Goal: Information Seeking & Learning: Check status

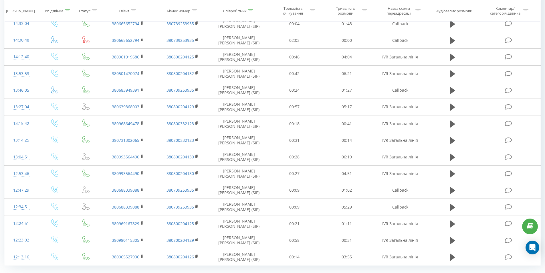
scroll to position [255, 0]
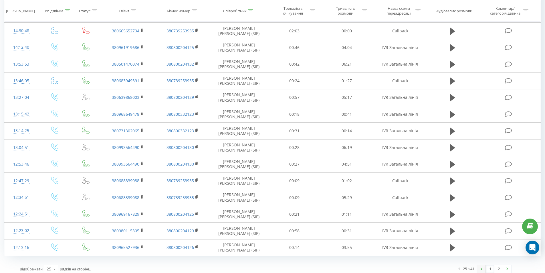
click at [499, 265] on link "2" at bounding box center [499, 269] width 9 height 8
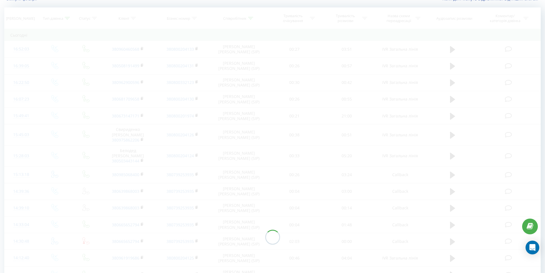
scroll to position [38, 0]
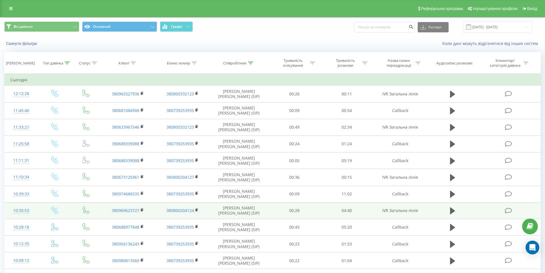
scroll to position [101, 0]
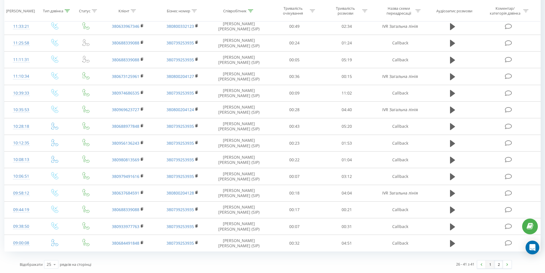
click at [492, 264] on link "1" at bounding box center [490, 264] width 9 height 8
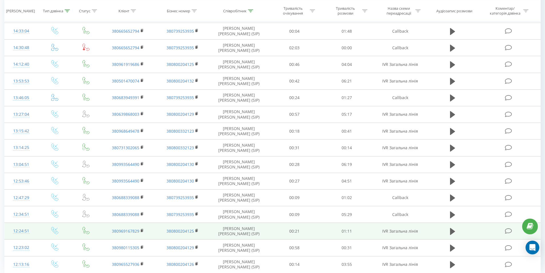
scroll to position [255, 0]
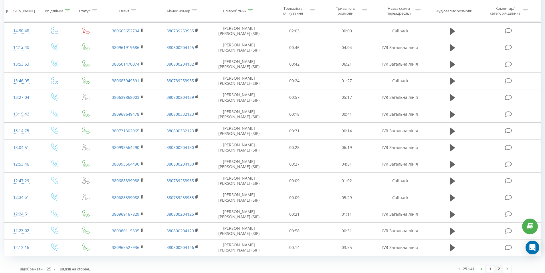
click at [498, 265] on link "2" at bounding box center [499, 269] width 9 height 8
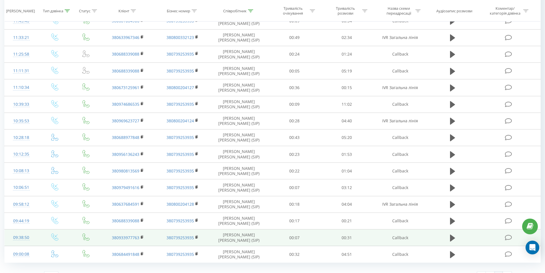
scroll to position [101, 0]
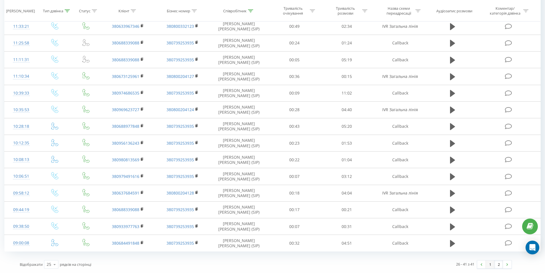
click at [490, 268] on link "1" at bounding box center [490, 264] width 9 height 8
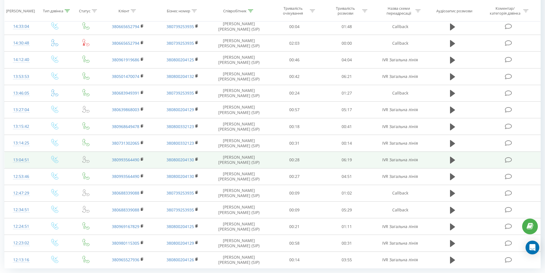
scroll to position [255, 0]
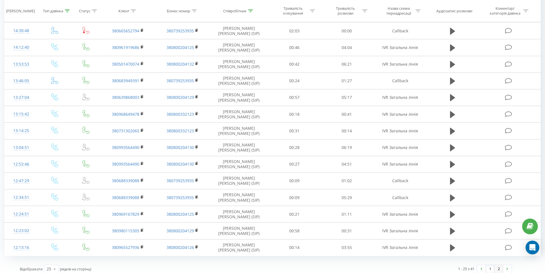
click at [500, 265] on link "2" at bounding box center [499, 269] width 9 height 8
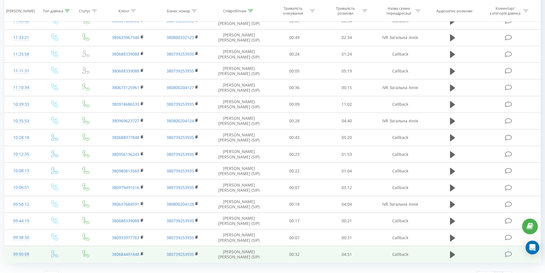
scroll to position [101, 0]
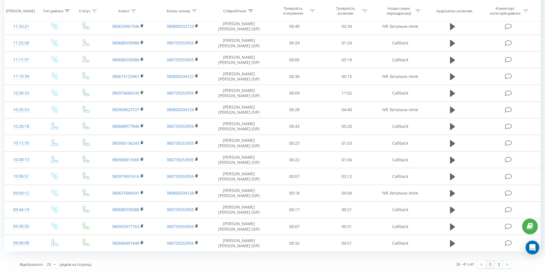
click at [489, 266] on link "1" at bounding box center [490, 264] width 9 height 8
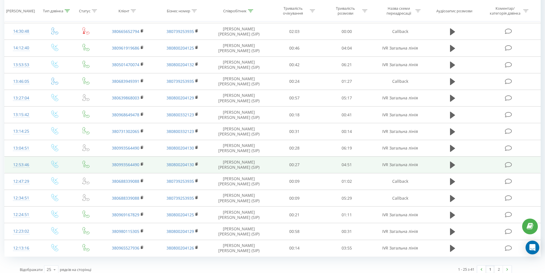
scroll to position [255, 0]
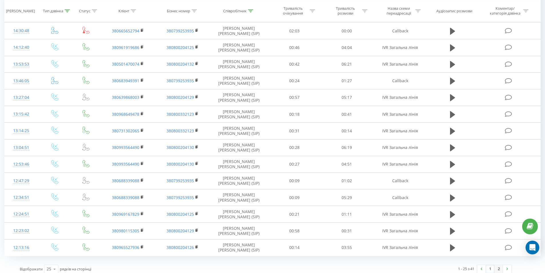
click at [499, 265] on link "2" at bounding box center [499, 269] width 9 height 8
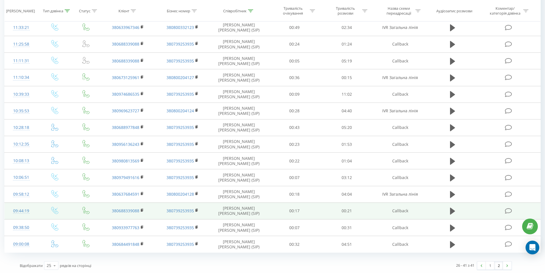
scroll to position [101, 0]
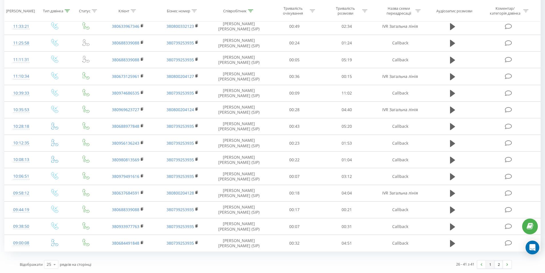
click at [494, 265] on link "1" at bounding box center [490, 264] width 9 height 8
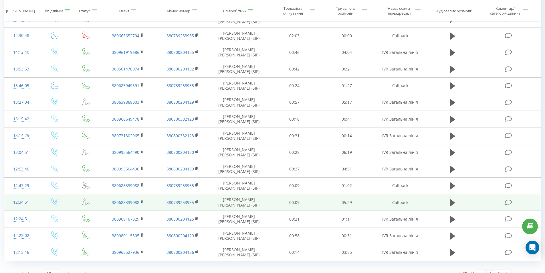
scroll to position [255, 0]
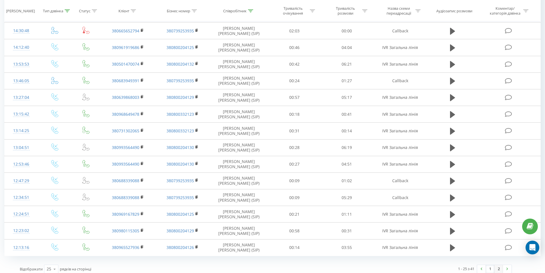
click at [500, 265] on link "2" at bounding box center [499, 269] width 9 height 8
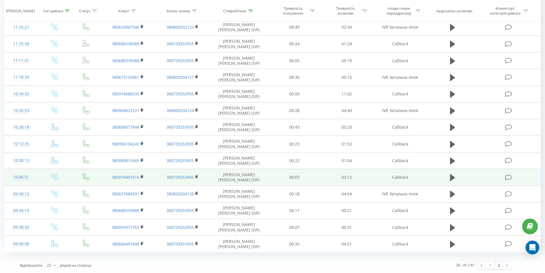
scroll to position [101, 0]
